Goal: Navigation & Orientation: Find specific page/section

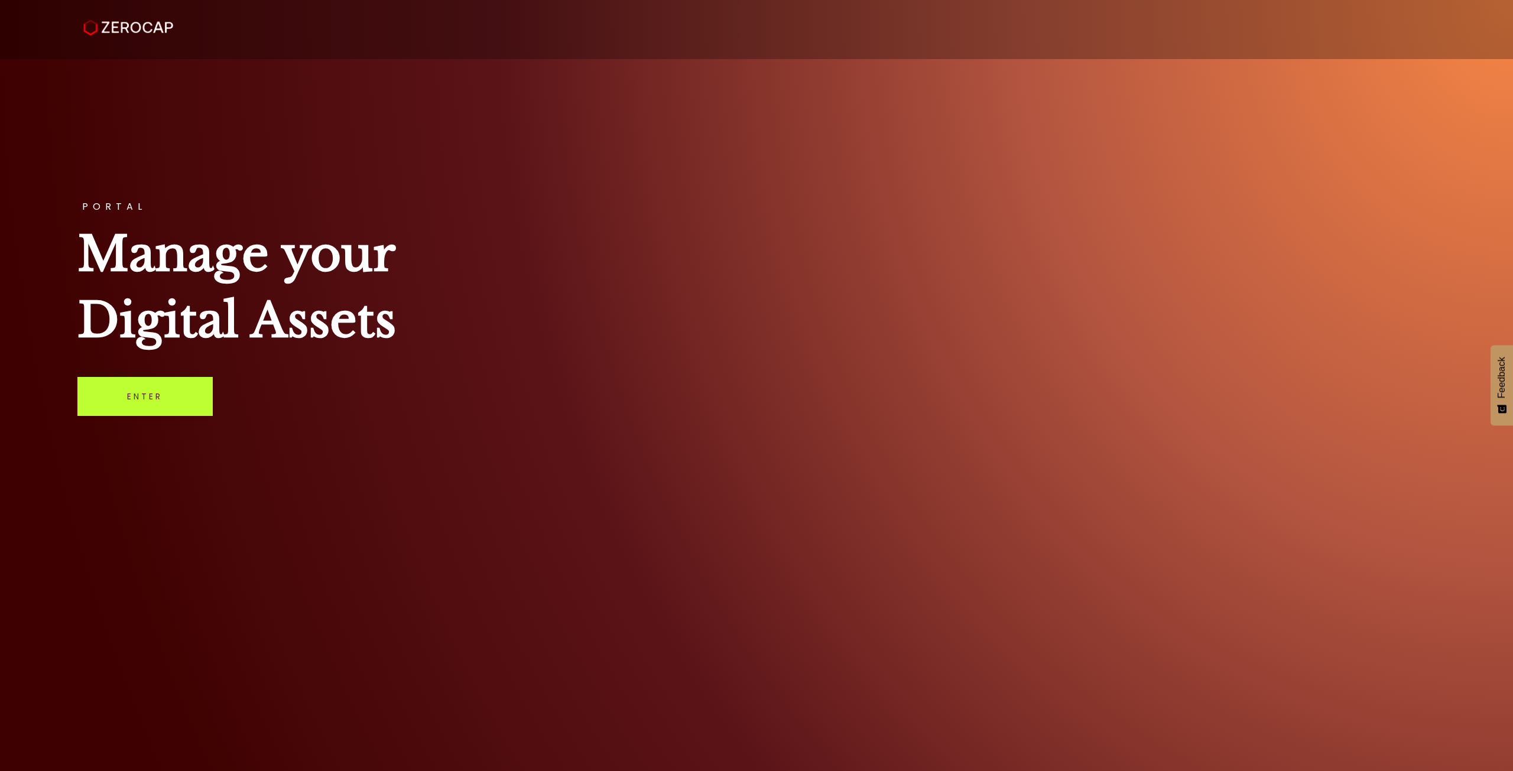
click at [185, 397] on link "Enter" at bounding box center [144, 396] width 135 height 39
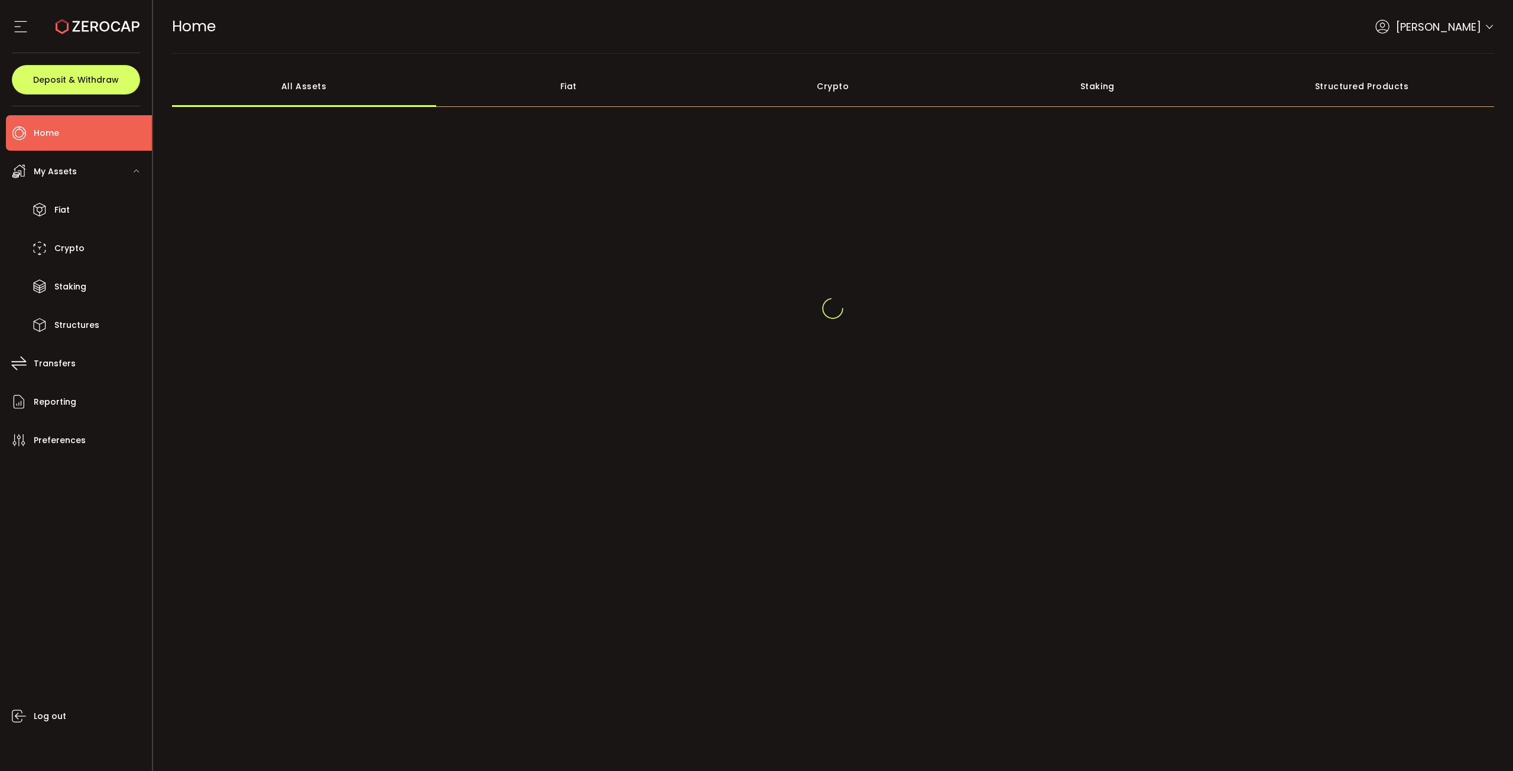
click at [741, 470] on div at bounding box center [833, 302] width 1323 height 374
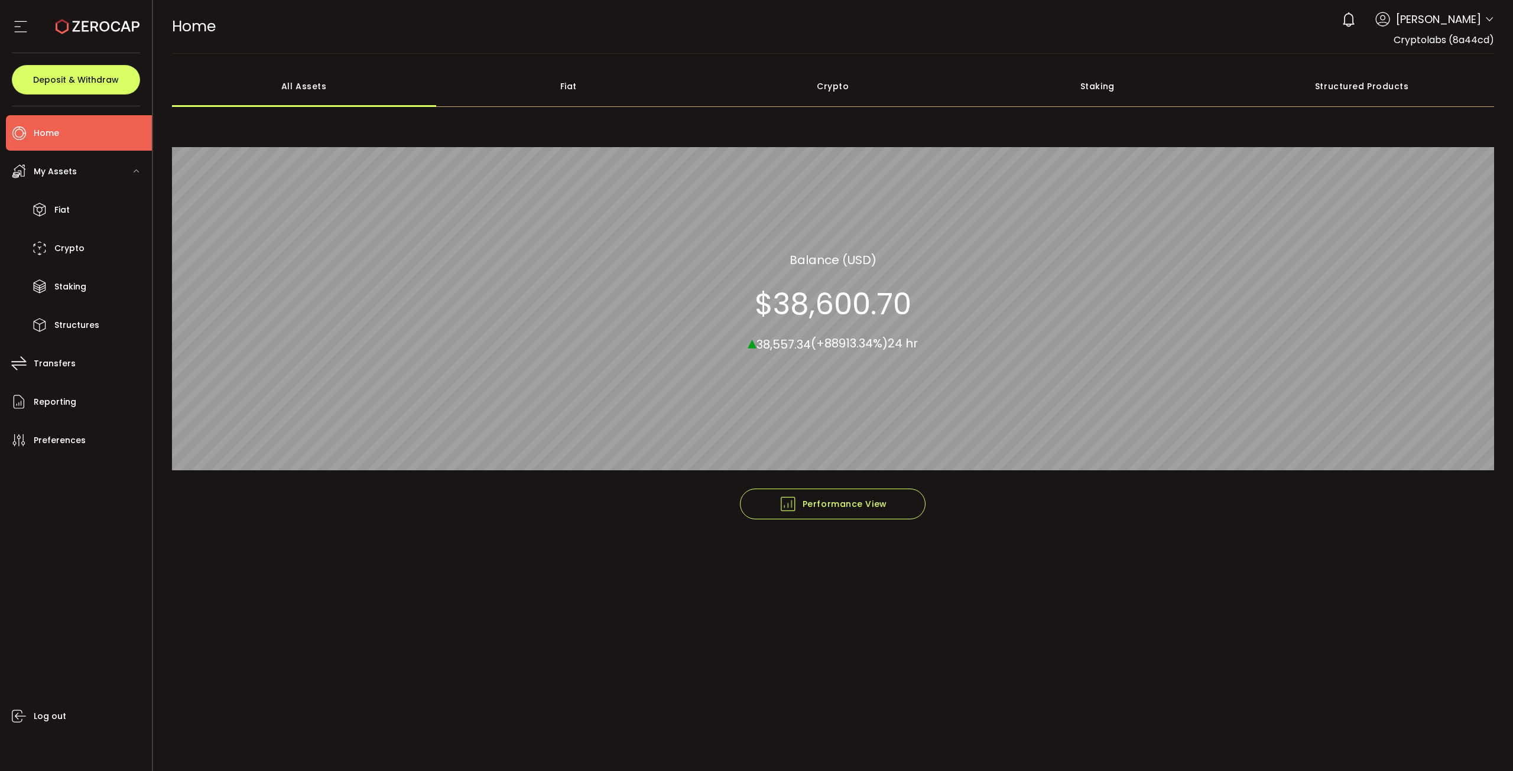
click at [74, 169] on span "My Assets" at bounding box center [55, 171] width 43 height 17
click at [62, 243] on span "Crypto" at bounding box center [69, 248] width 30 height 17
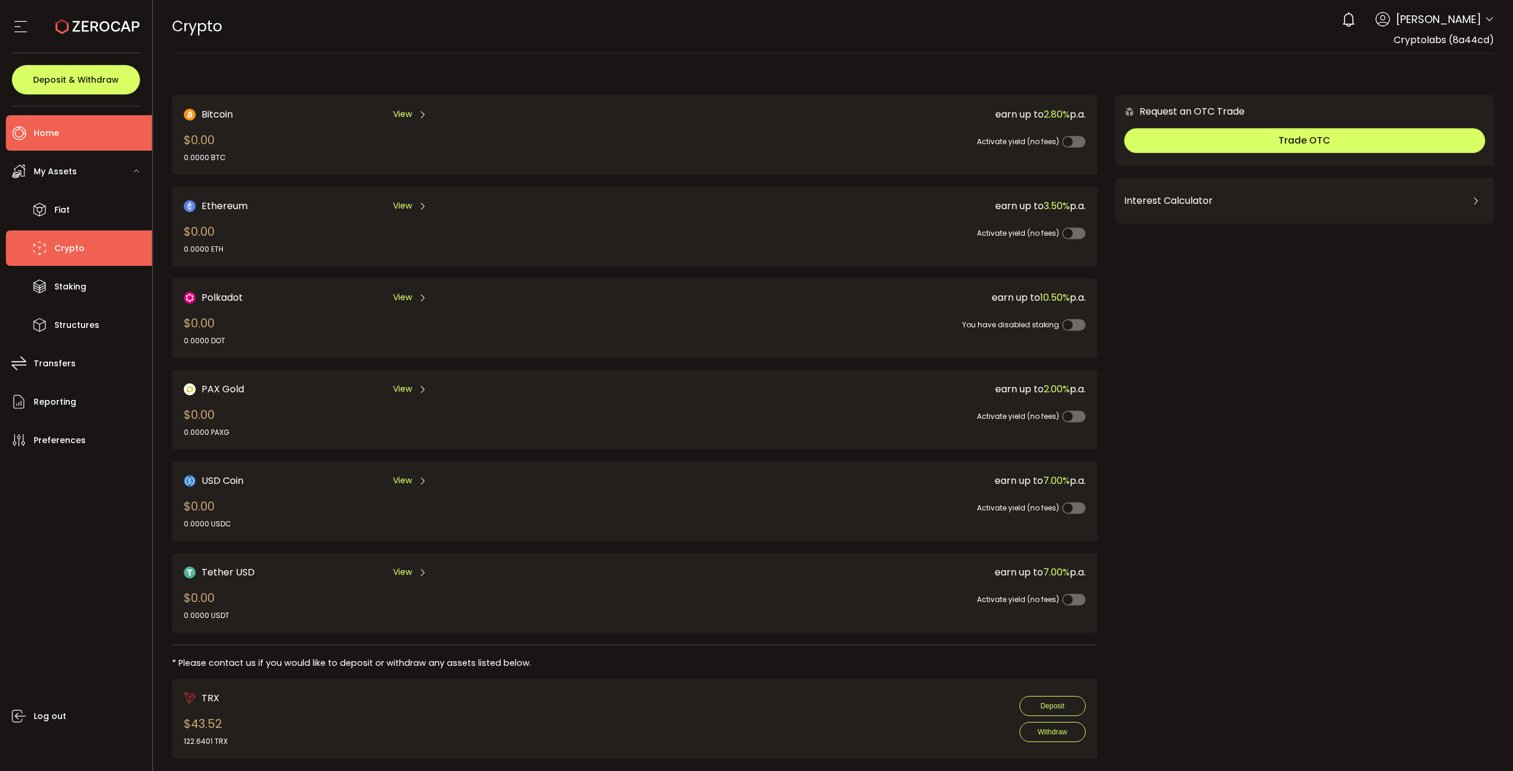
click at [64, 141] on li "Home" at bounding box center [79, 132] width 146 height 35
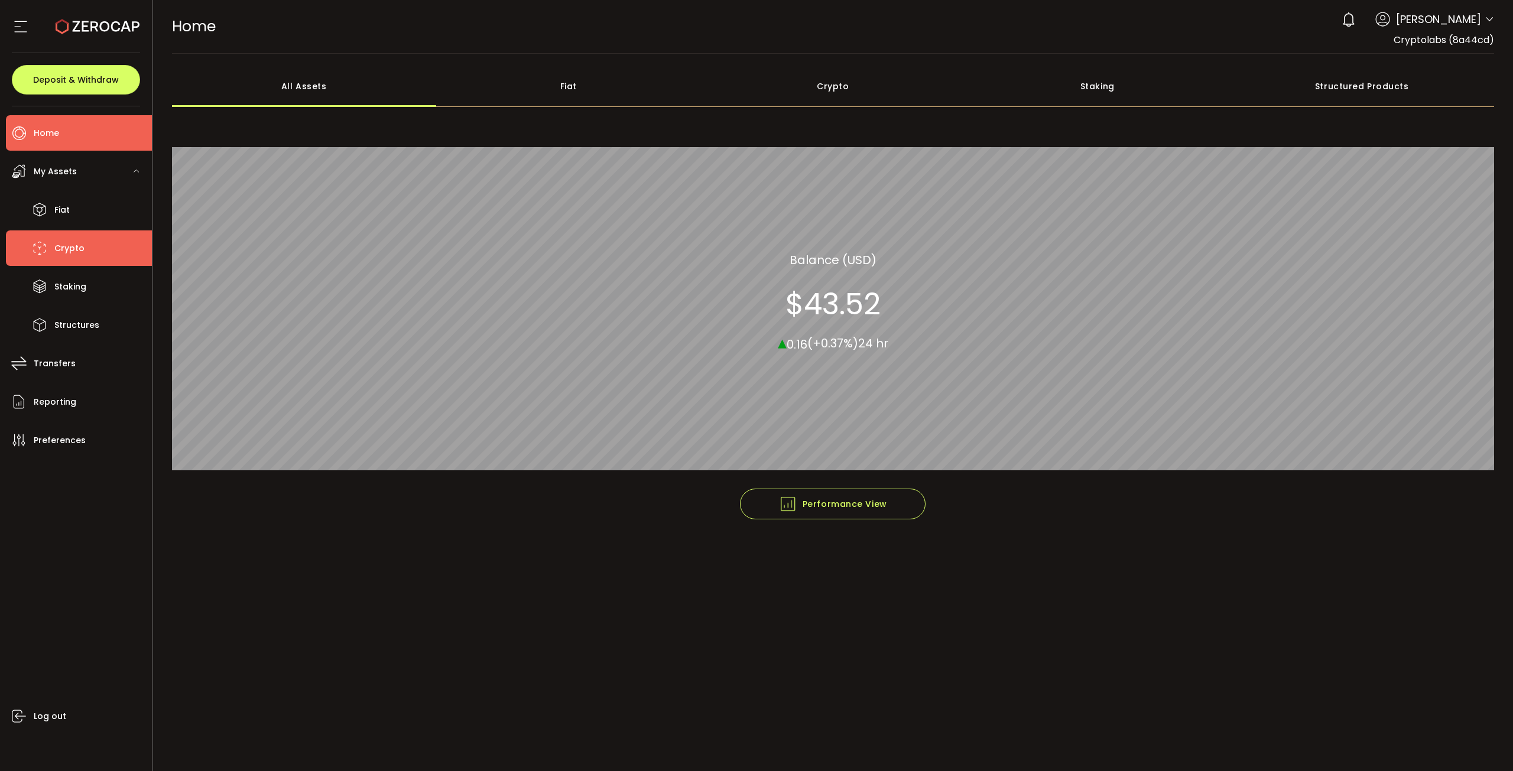
click at [77, 235] on li "Crypto" at bounding box center [79, 248] width 146 height 35
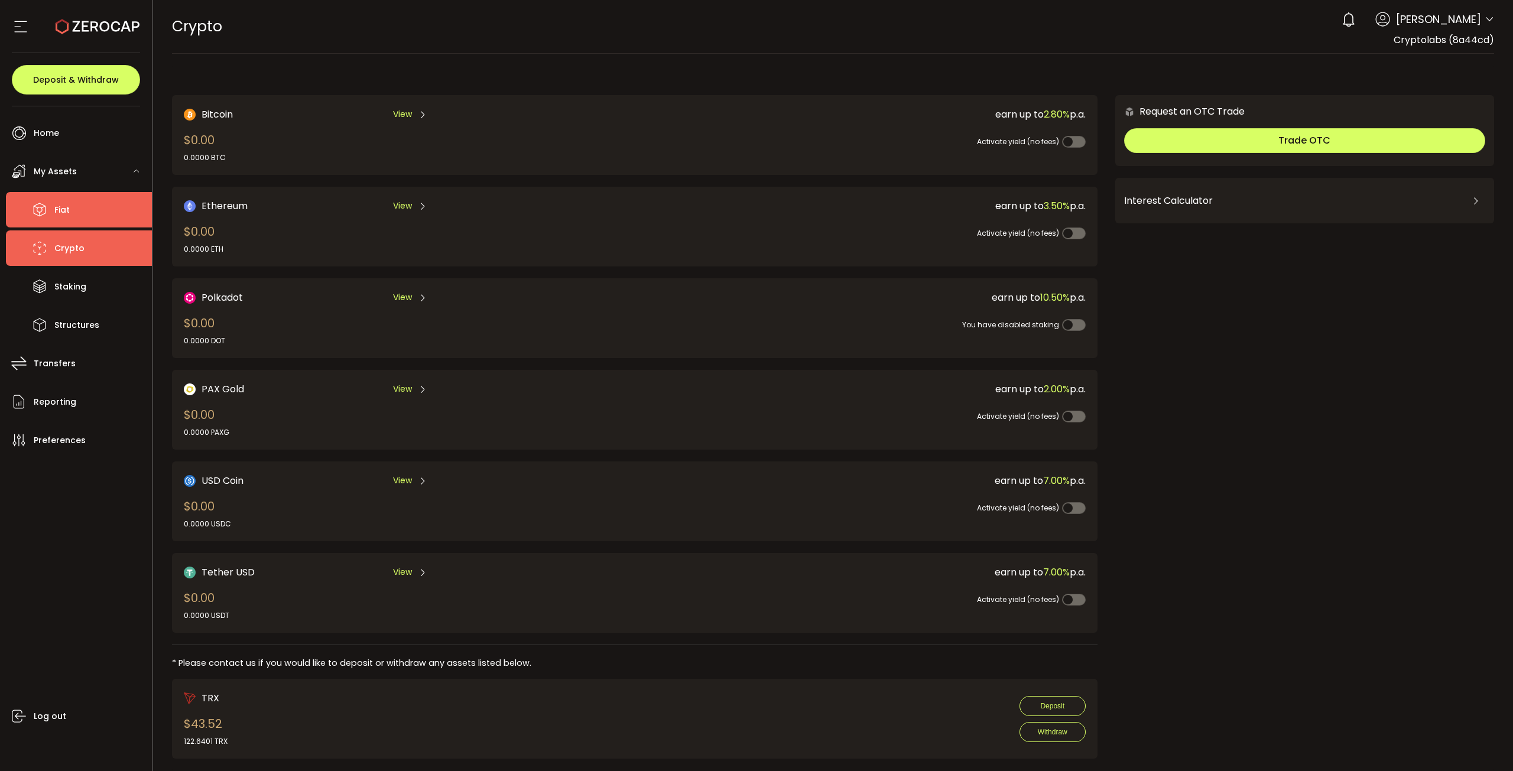
click at [81, 223] on li "Fiat" at bounding box center [79, 209] width 146 height 35
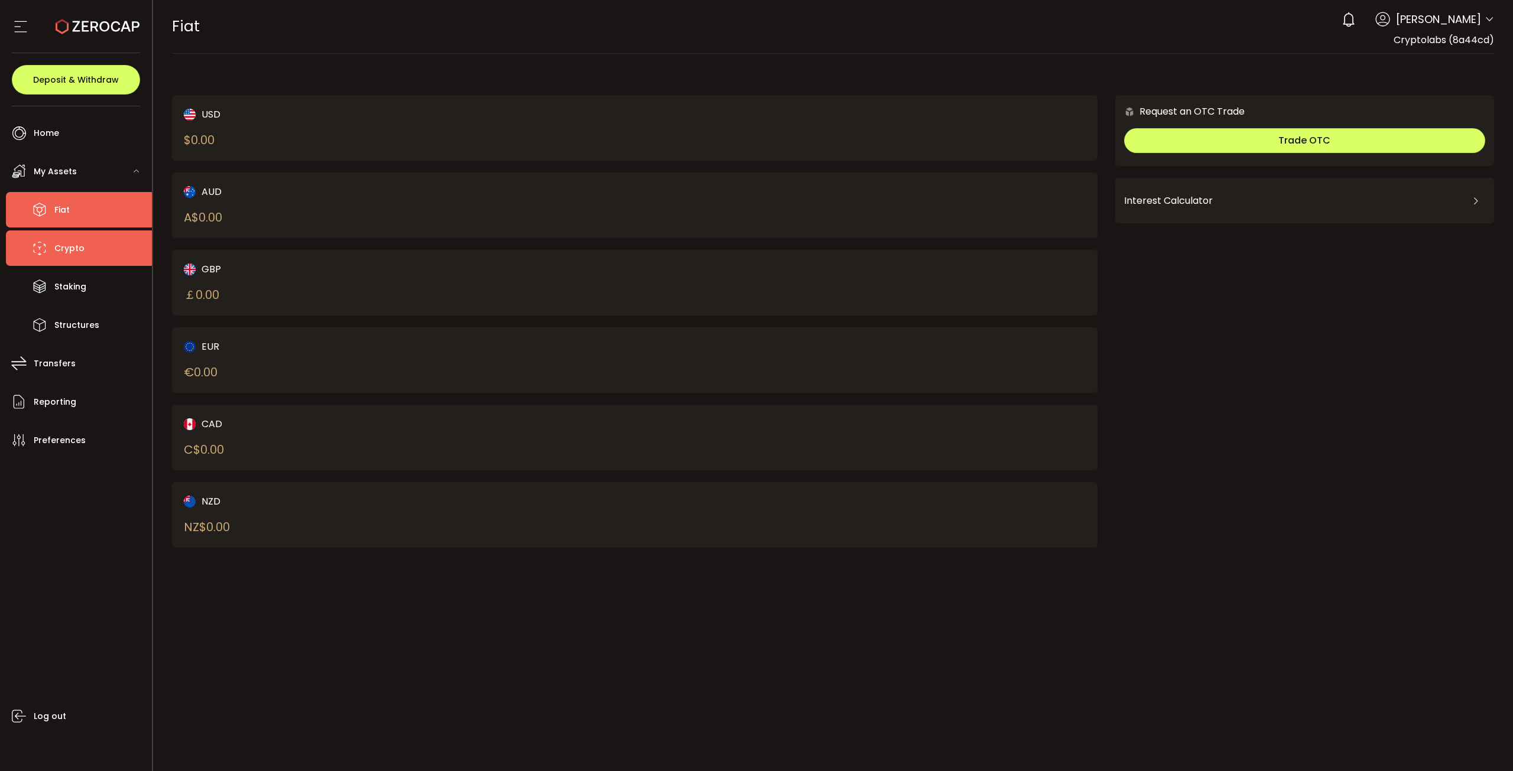
click at [94, 264] on li "Crypto" at bounding box center [79, 248] width 146 height 35
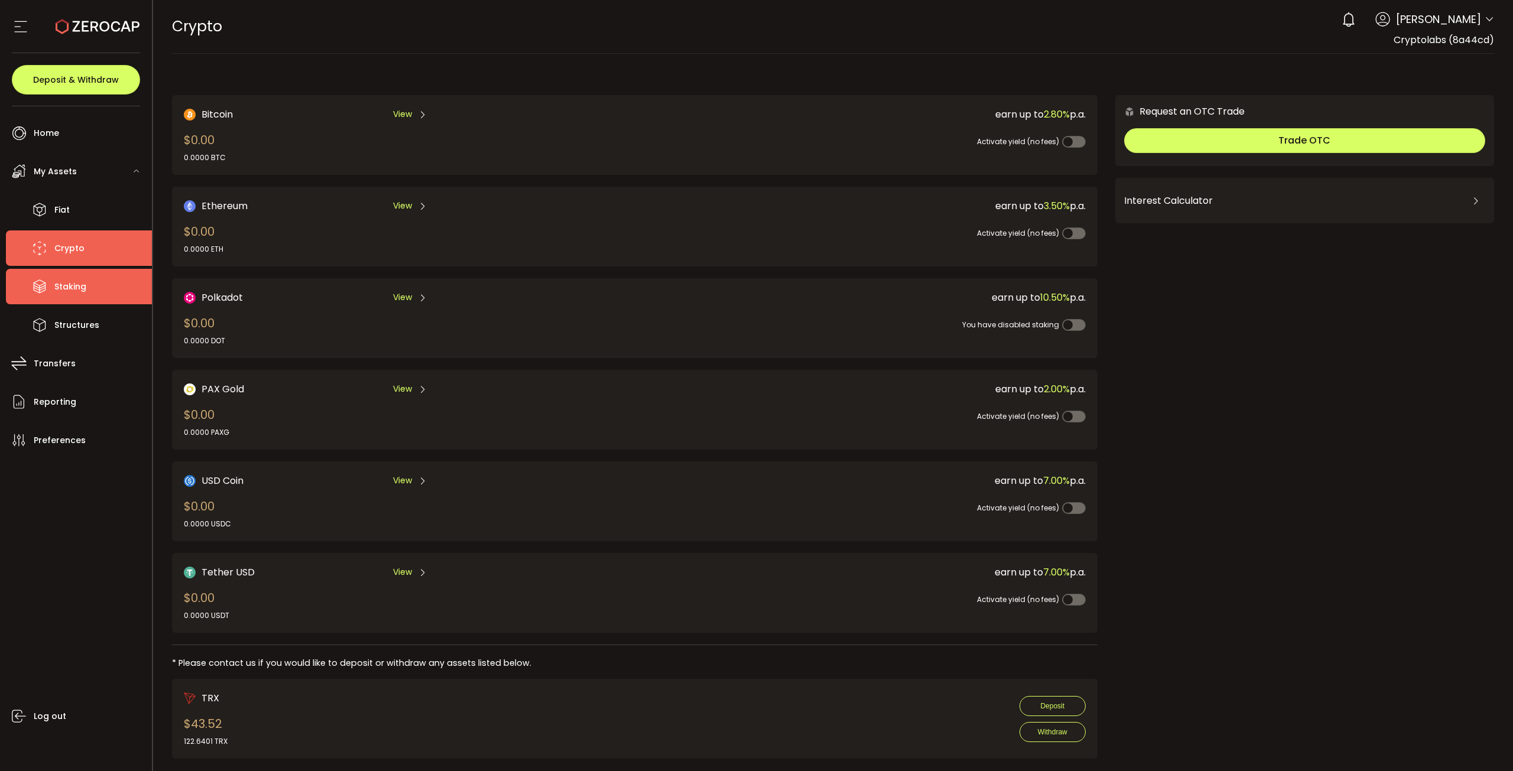
click at [75, 288] on span "Staking" at bounding box center [70, 286] width 32 height 17
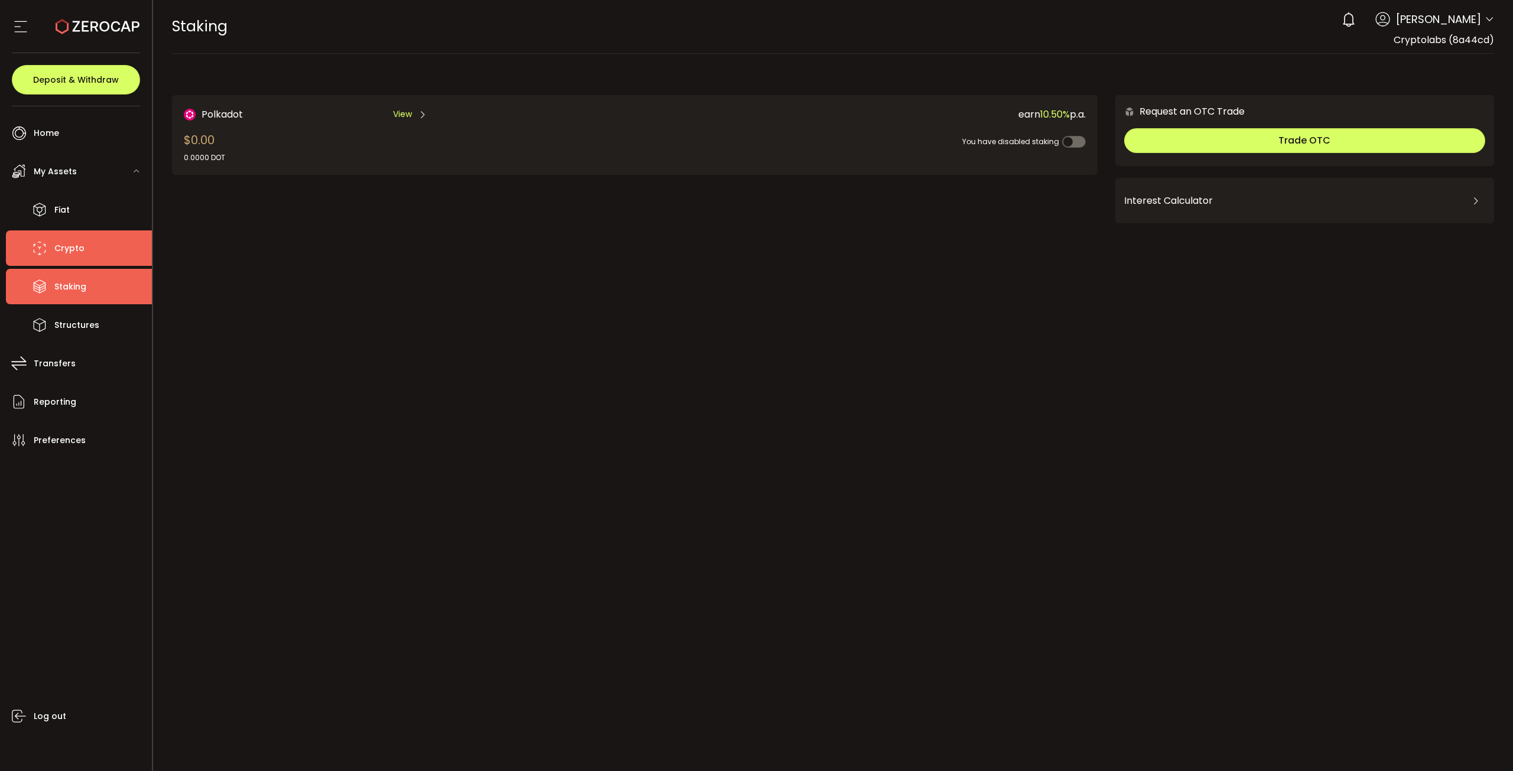
click at [93, 257] on li "Crypto" at bounding box center [79, 248] width 146 height 35
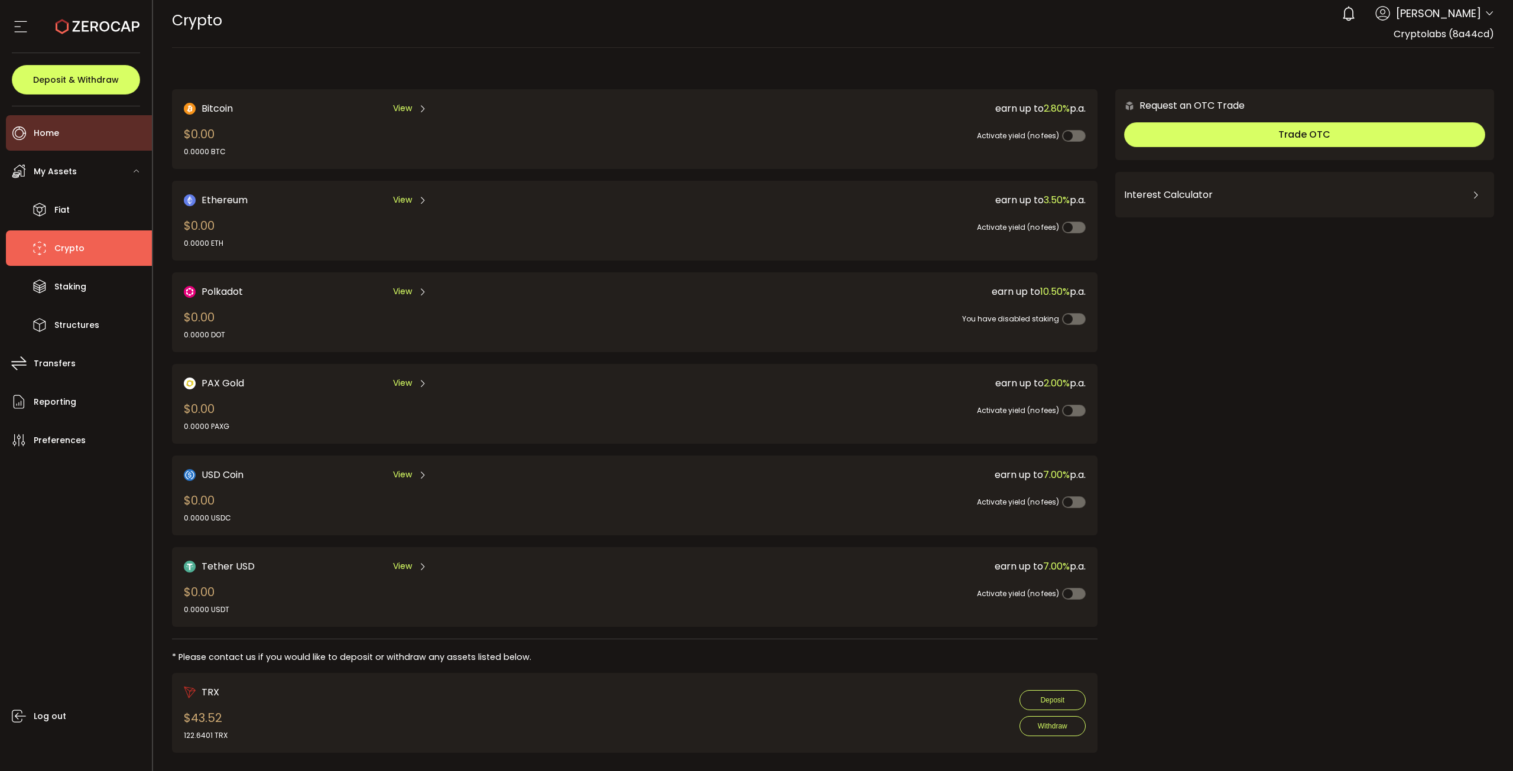
scroll to position [8, 0]
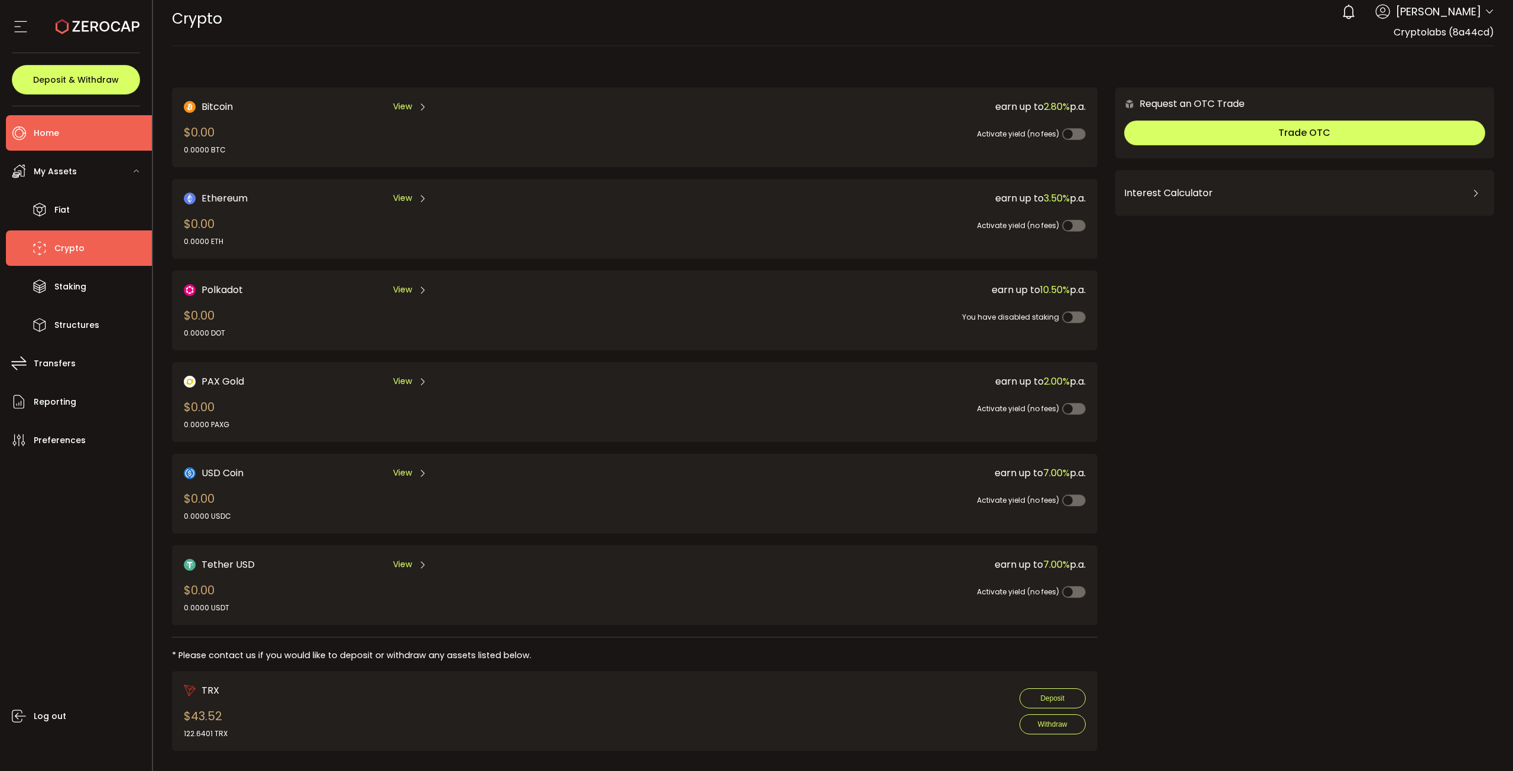
click at [113, 145] on li "Home" at bounding box center [79, 132] width 146 height 35
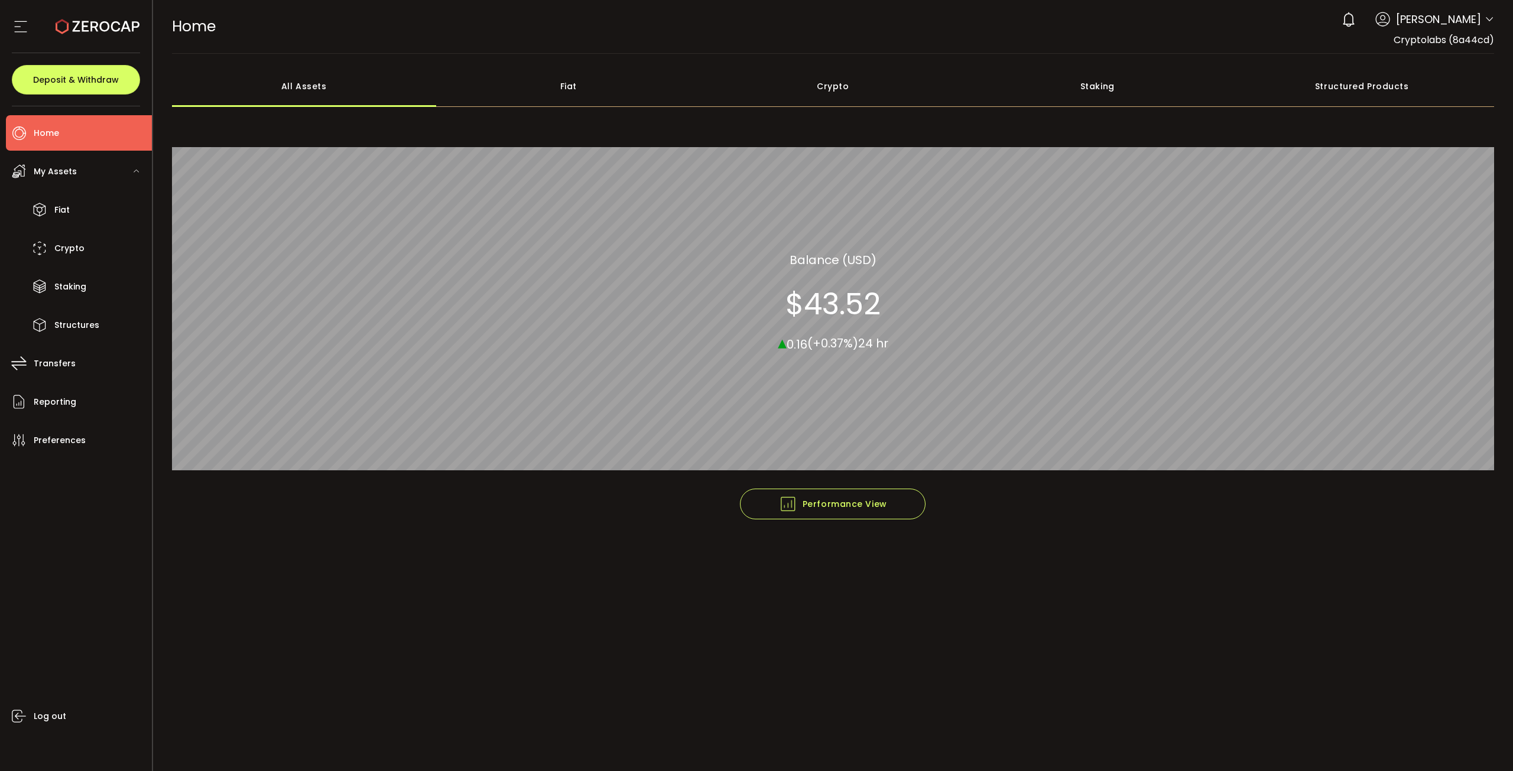
click at [58, 167] on span "My Assets" at bounding box center [55, 171] width 43 height 17
click at [57, 209] on span "Fiat" at bounding box center [61, 210] width 15 height 17
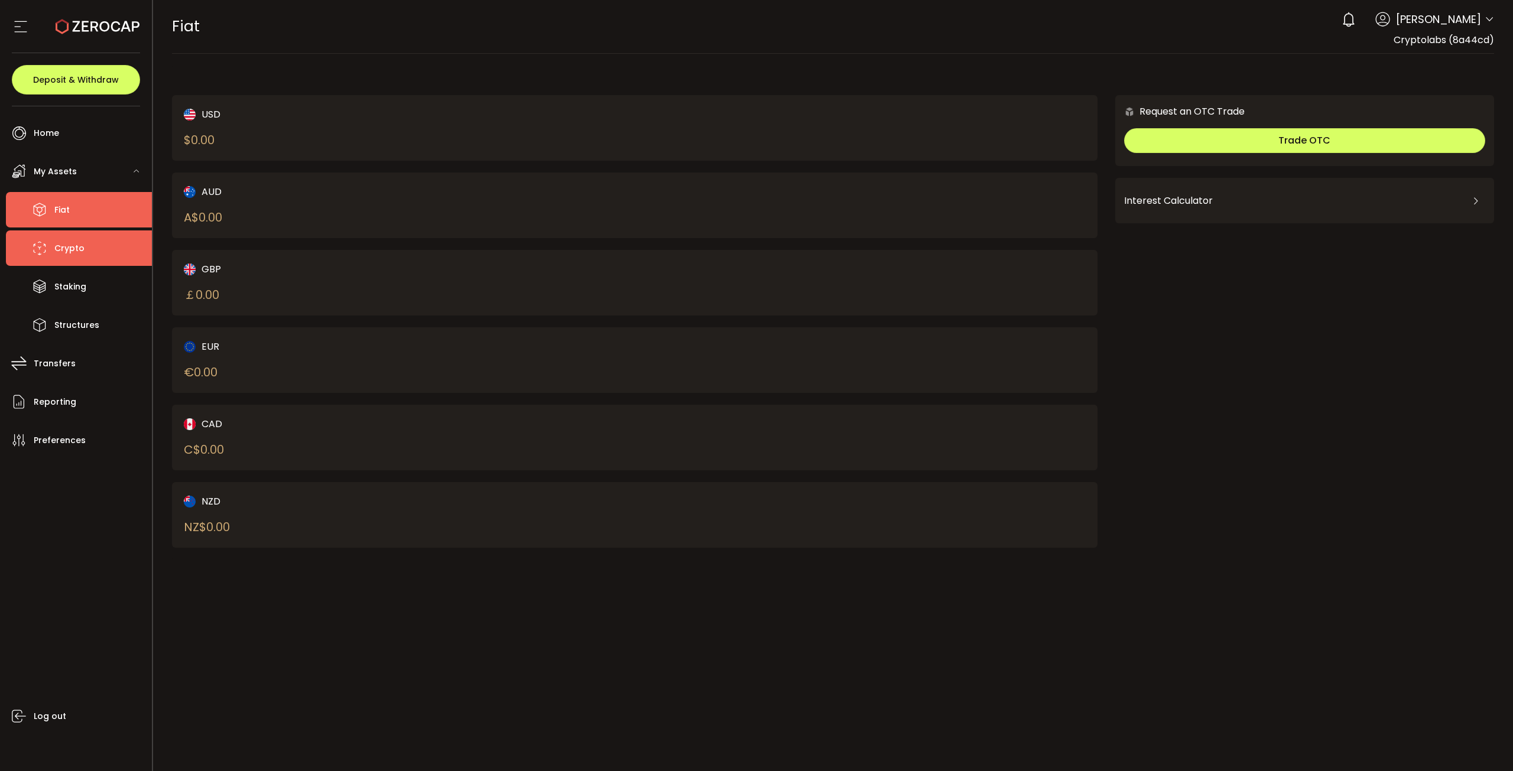
click at [61, 244] on span "Crypto" at bounding box center [69, 248] width 30 height 17
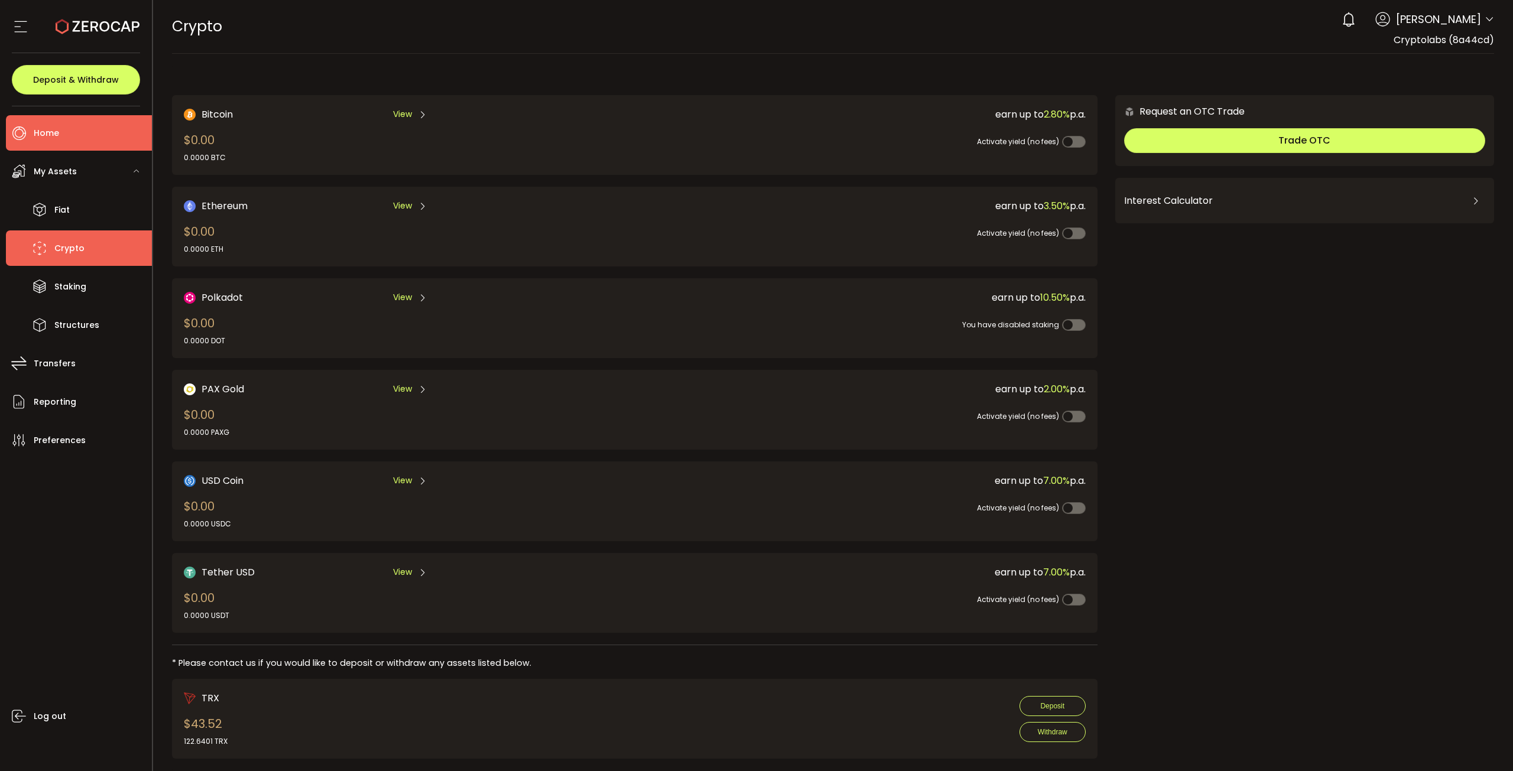
click at [69, 118] on li "Home" at bounding box center [79, 132] width 146 height 35
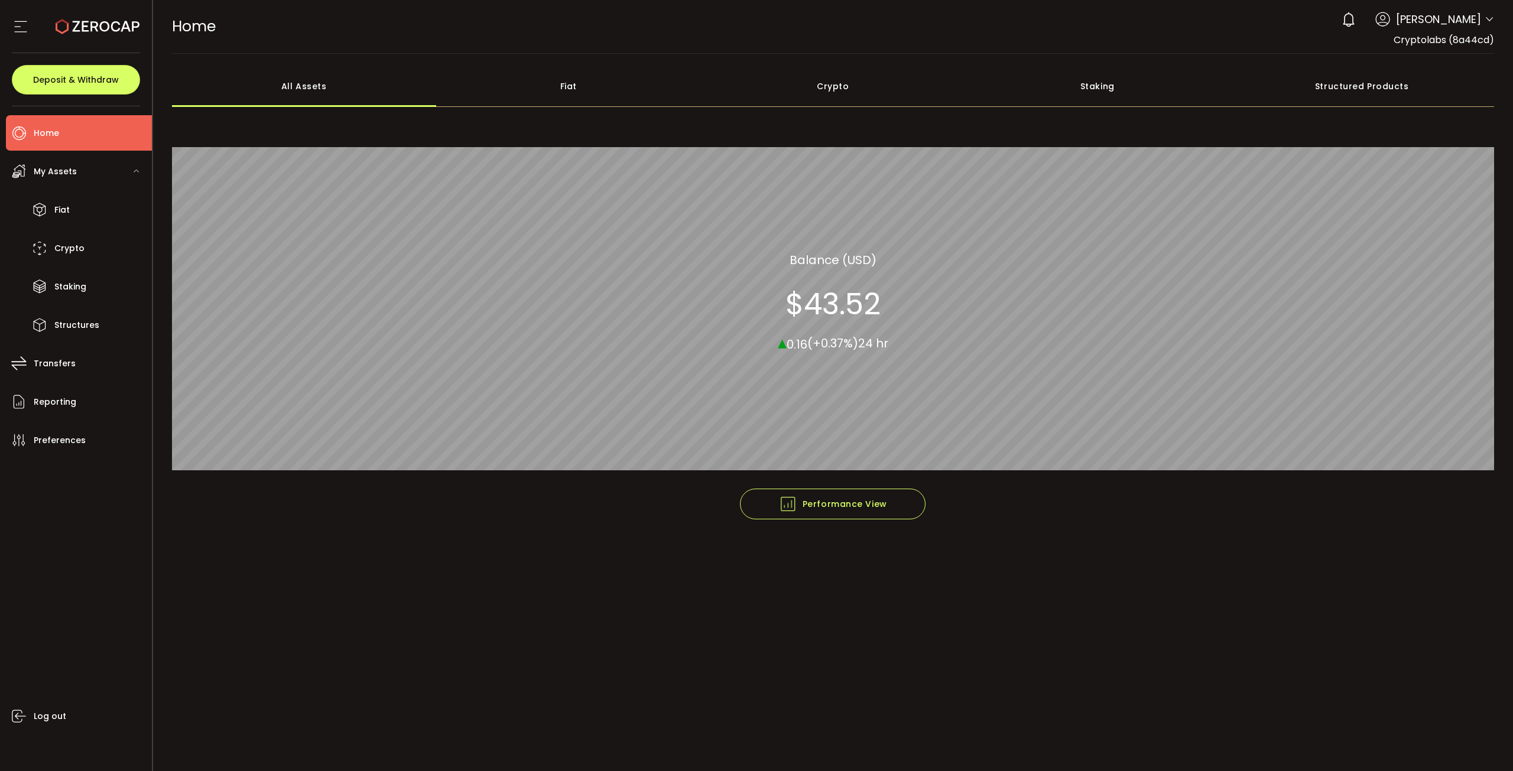
click at [66, 151] on ul "Home Trading My Assets Fiat Crypto Staking Structures Transfers Reporting Prefe…" at bounding box center [76, 438] width 152 height 665
click at [76, 125] on li "Home" at bounding box center [79, 132] width 146 height 35
